Goal: Book appointment/travel/reservation

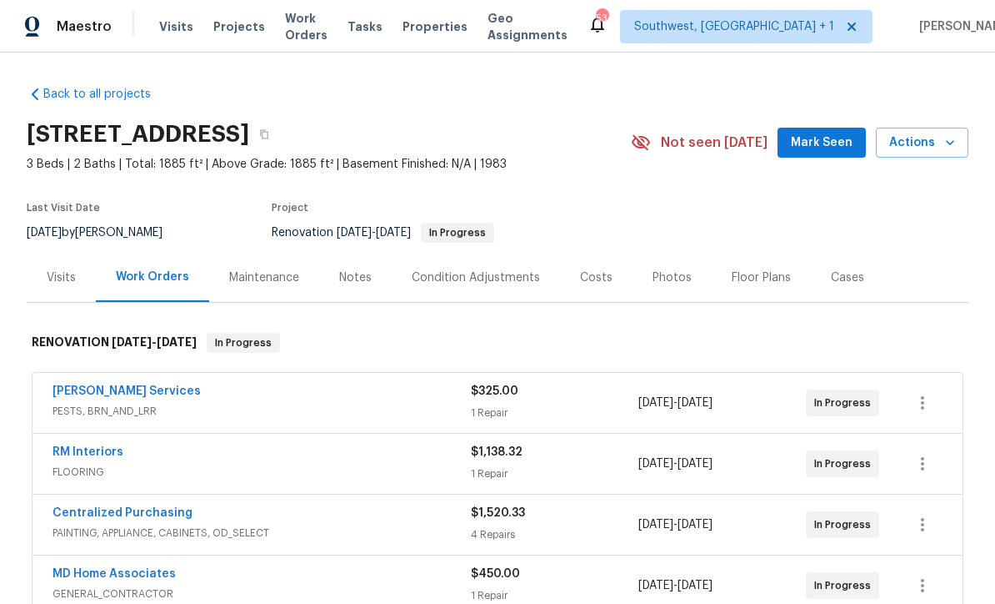
click at [930, 140] on span "Actions" at bounding box center [923, 143] width 66 height 21
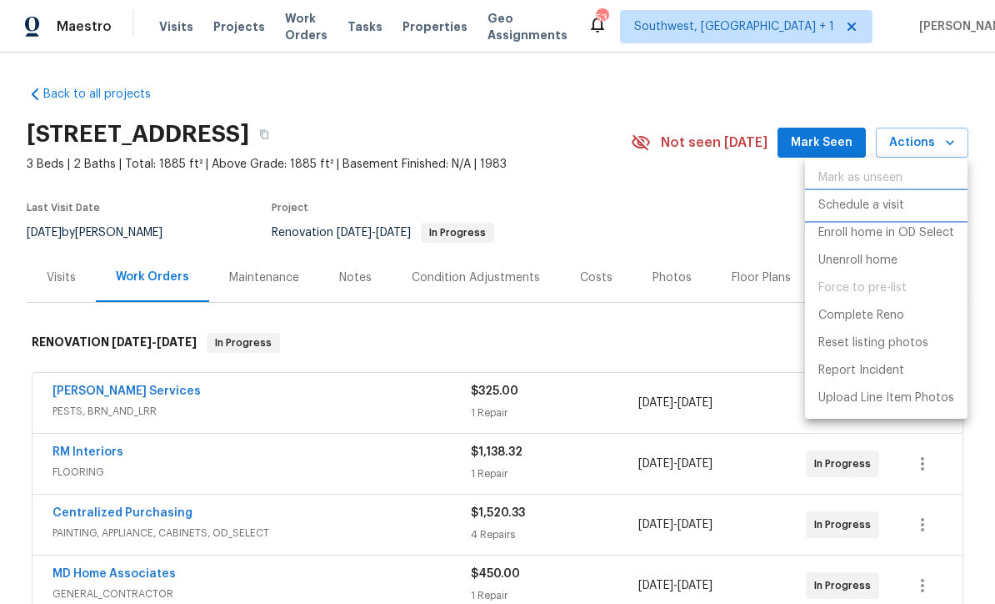
click at [889, 203] on p "Schedule a visit" at bounding box center [862, 206] width 86 height 18
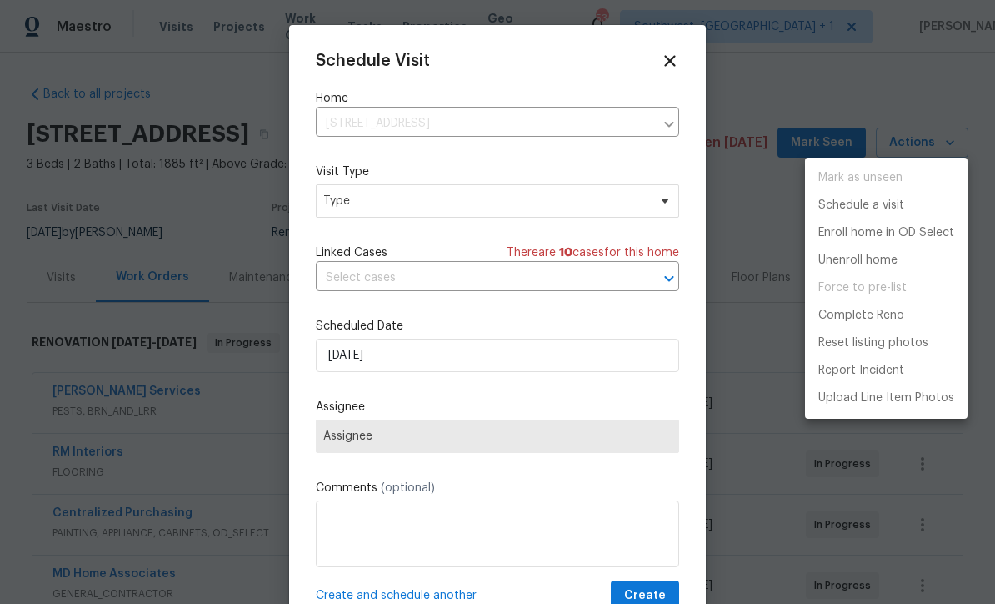
click at [354, 199] on div at bounding box center [497, 302] width 995 height 604
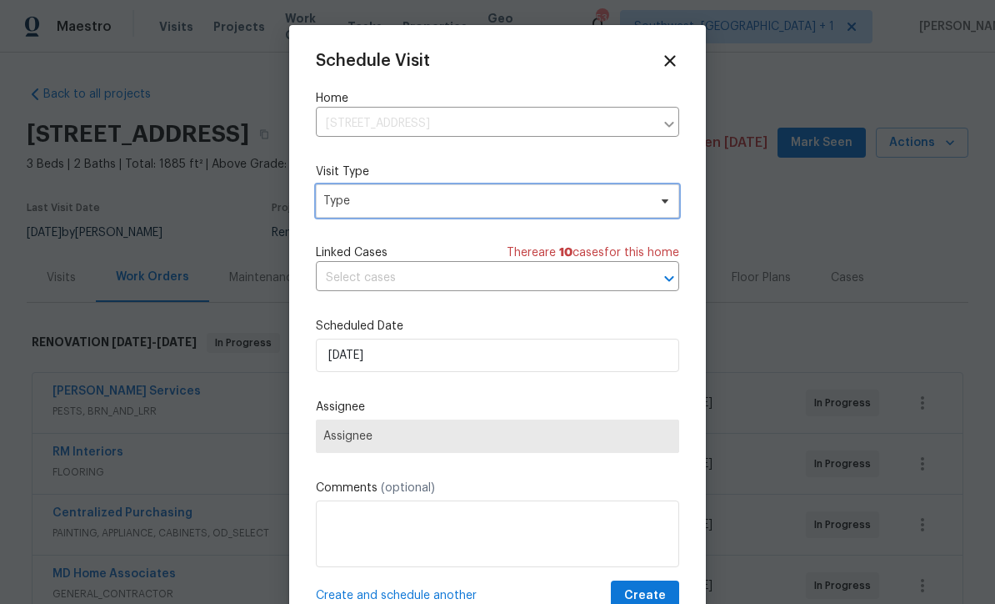
click at [346, 191] on span "Type" at bounding box center [497, 200] width 363 height 33
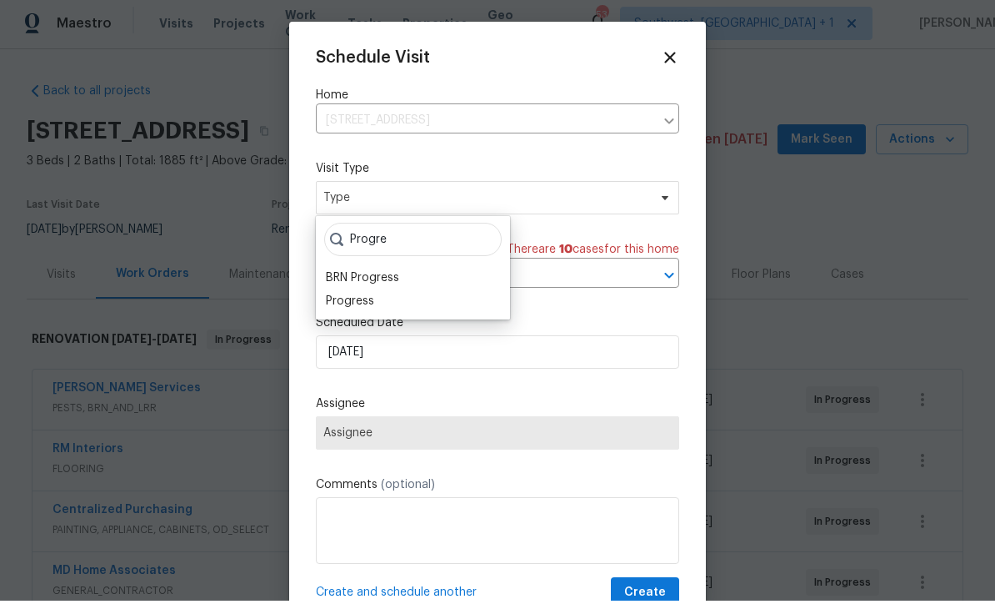
scroll to position [3, 0]
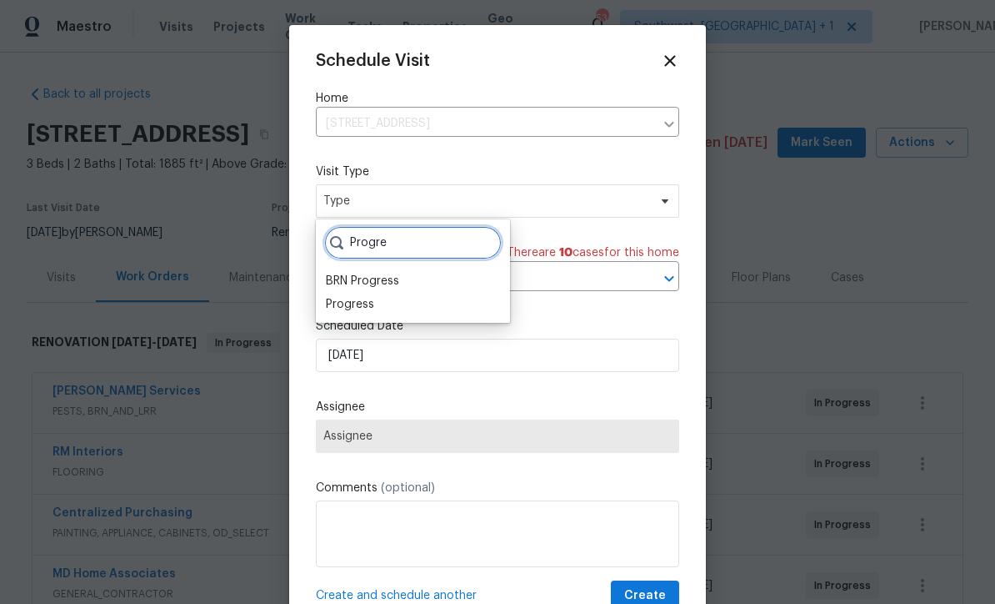
type input "Progre"
click at [339, 299] on div "Progress" at bounding box center [350, 304] width 48 height 17
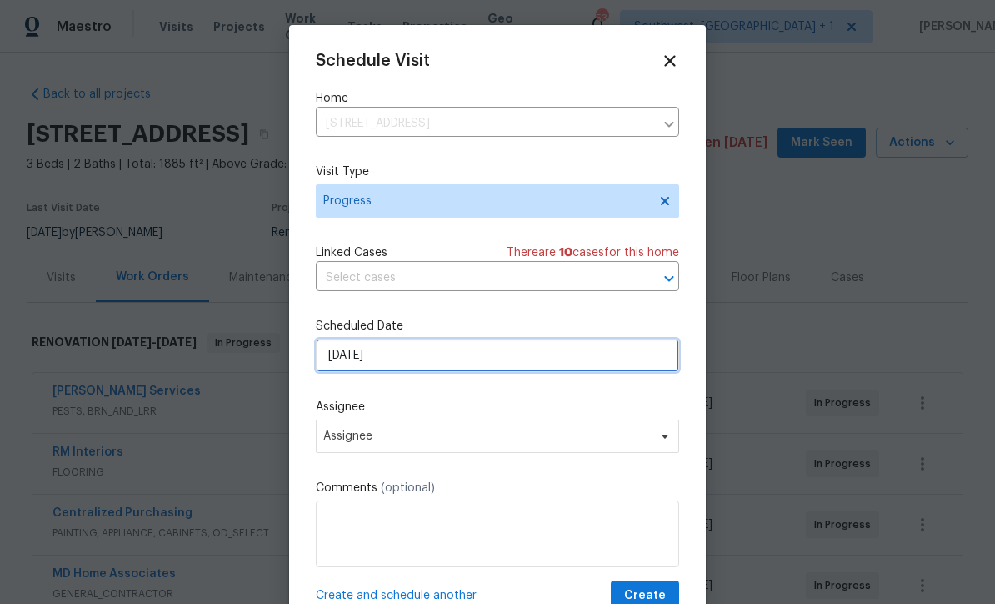
click at [348, 350] on input "[DATE]" at bounding box center [497, 354] width 363 height 33
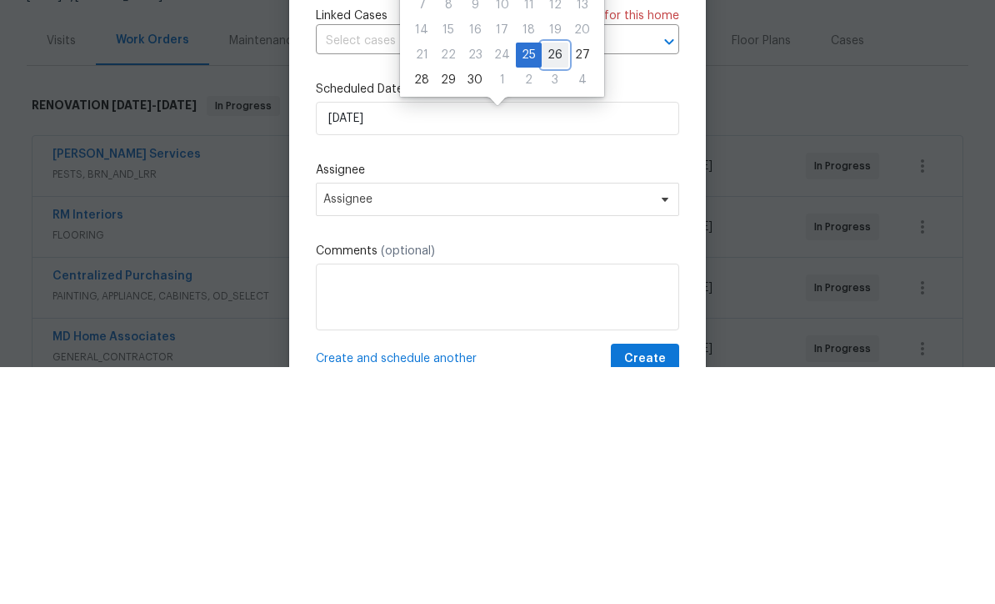
click at [546, 280] on div "26" at bounding box center [555, 291] width 27 height 23
type input "[DATE]"
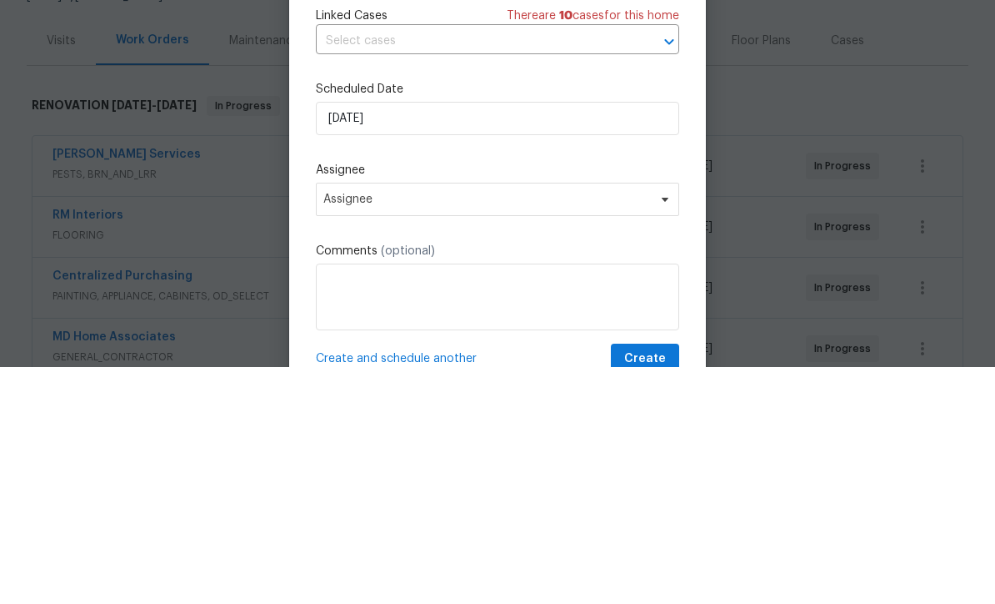
scroll to position [55, 0]
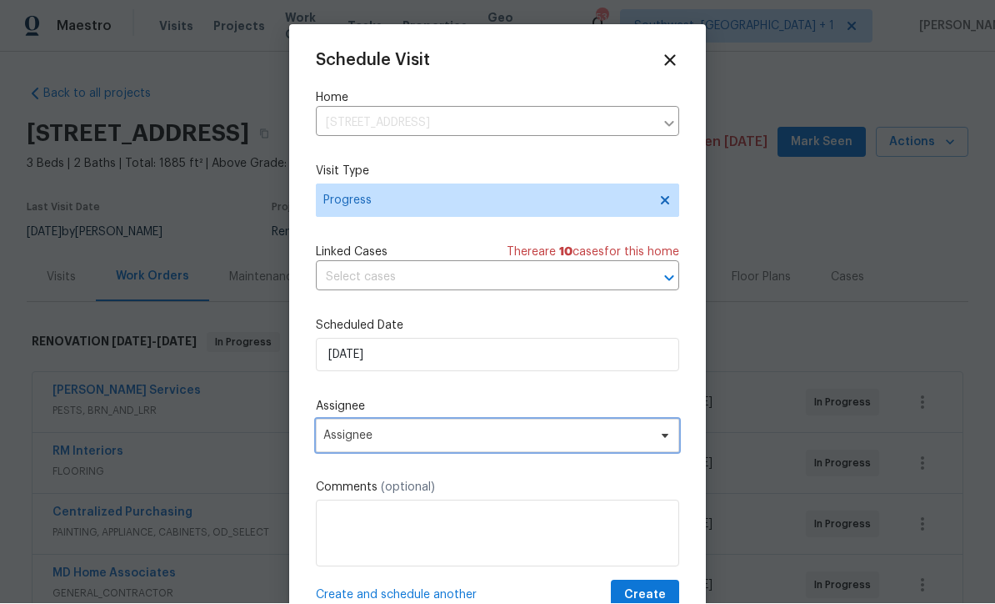
click at [356, 436] on span "Assignee" at bounding box center [486, 435] width 327 height 13
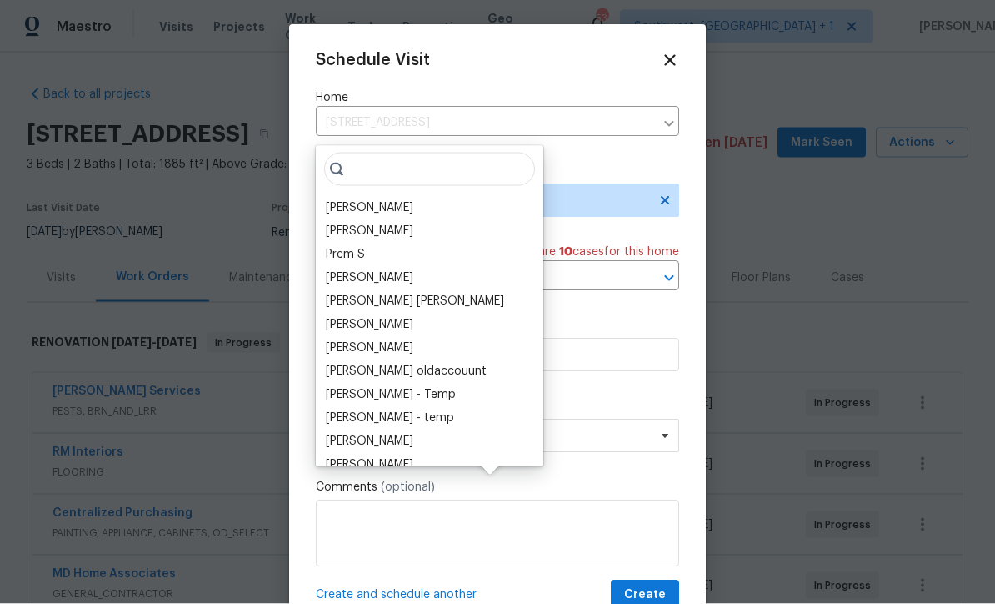
click at [353, 199] on div "[PERSON_NAME]" at bounding box center [370, 207] width 88 height 17
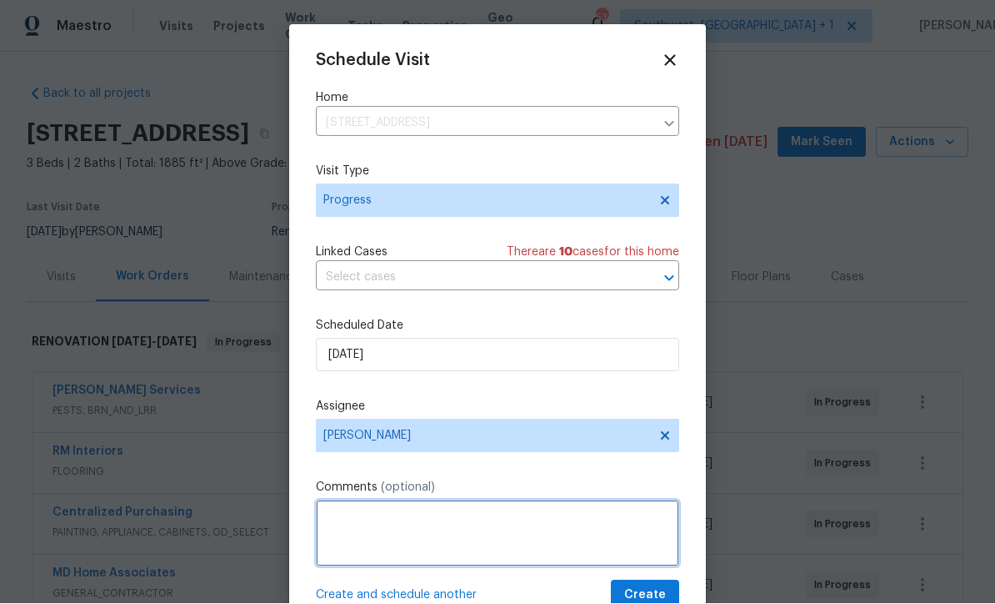
click at [622, 529] on textarea at bounding box center [497, 533] width 363 height 67
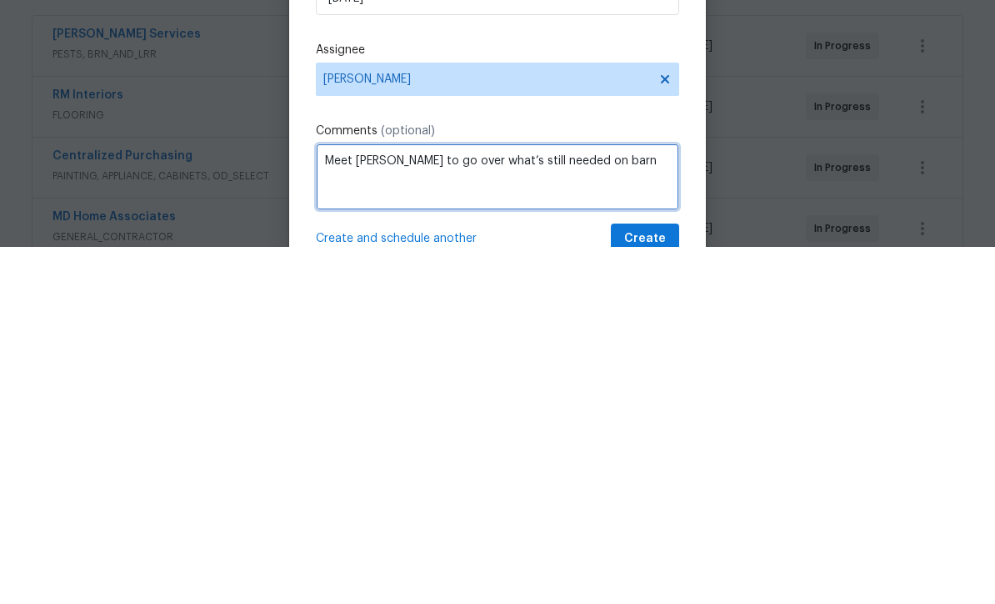
type textarea "Meet [PERSON_NAME] to go over what’s still needed on barn"
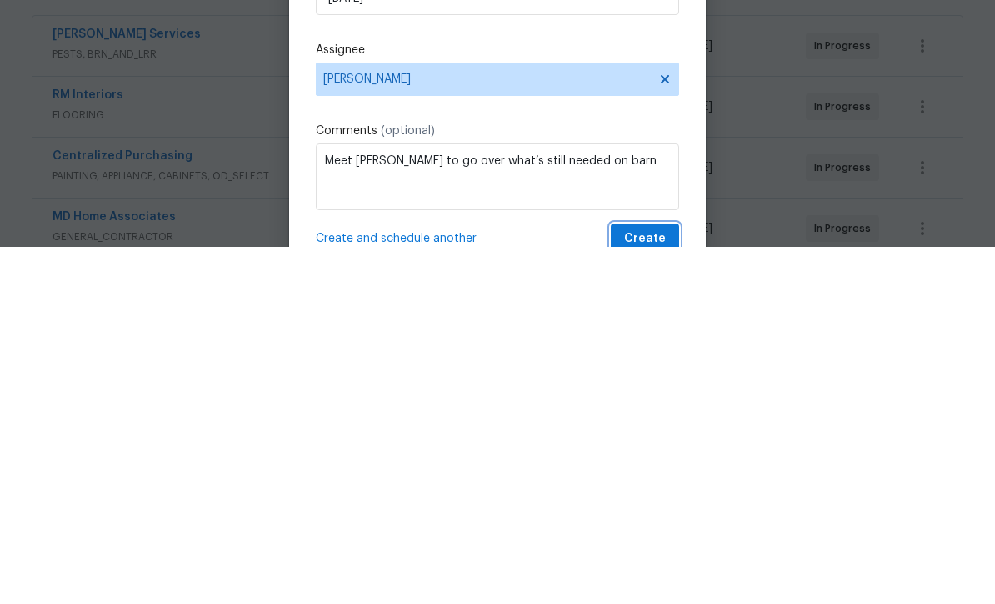
click at [650, 585] on span "Create" at bounding box center [645, 595] width 42 height 21
